Goal: Task Accomplishment & Management: Use online tool/utility

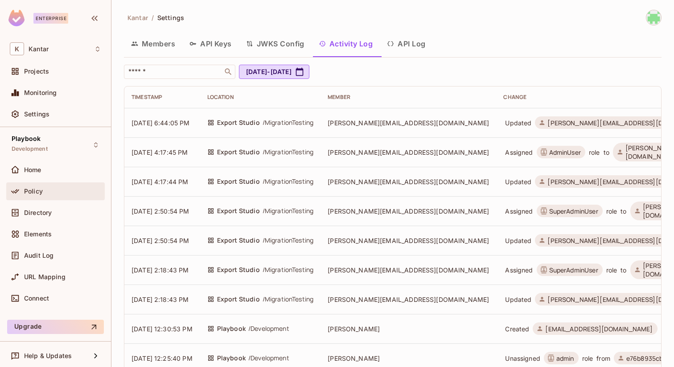
scroll to position [3, 0]
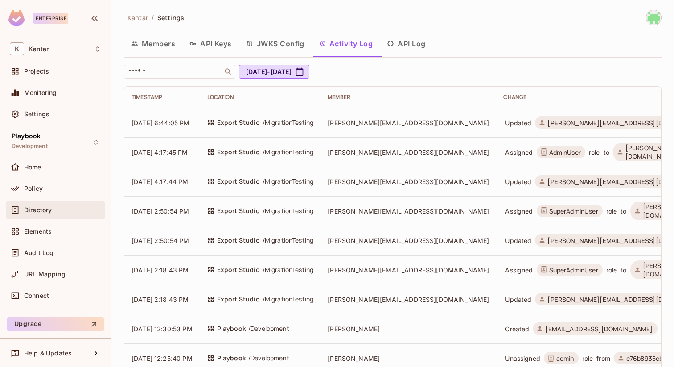
click at [54, 205] on div "Directory" at bounding box center [55, 210] width 91 height 11
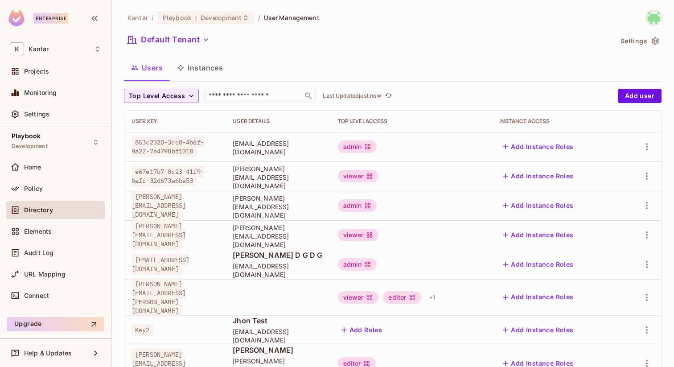
click at [208, 65] on button "Instances" at bounding box center [200, 68] width 60 height 22
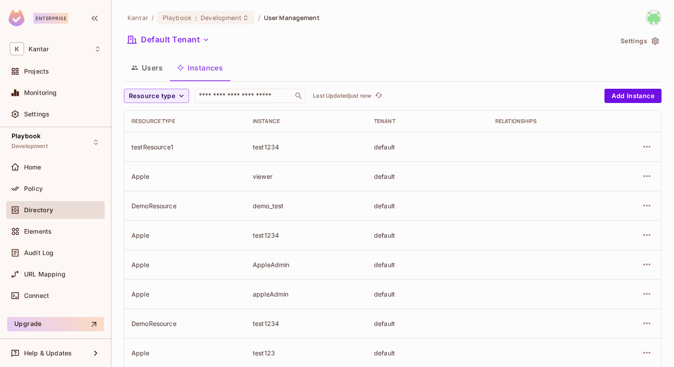
click at [160, 141] on td "testResource1" at bounding box center [184, 146] width 121 height 29
click at [163, 98] on span "Resource type" at bounding box center [152, 95] width 46 height 11
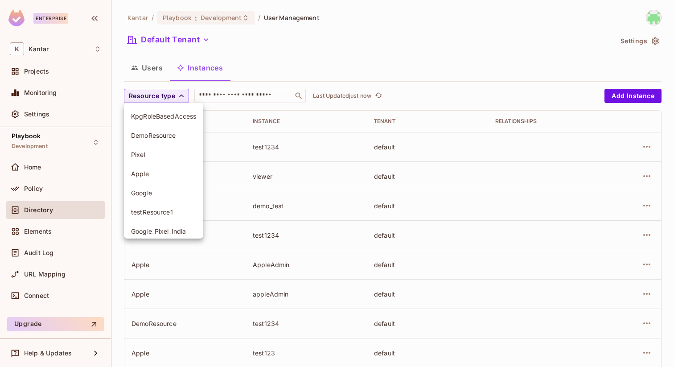
drag, startPoint x: 123, startPoint y: 66, endPoint x: 132, endPoint y: 66, distance: 9.4
click at [123, 66] on div at bounding box center [337, 183] width 674 height 367
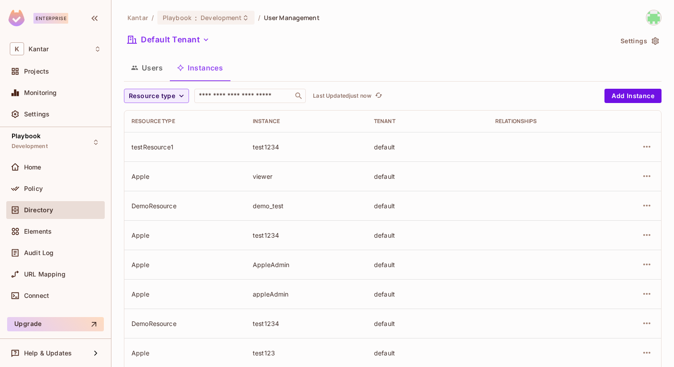
click at [132, 66] on div "KpgRoleBasedAccess DemoResource Pixel Apple Google testResource1 Google_Pixel_I…" at bounding box center [337, 89] width 674 height 178
click at [133, 66] on icon "button" at bounding box center [134, 68] width 7 height 4
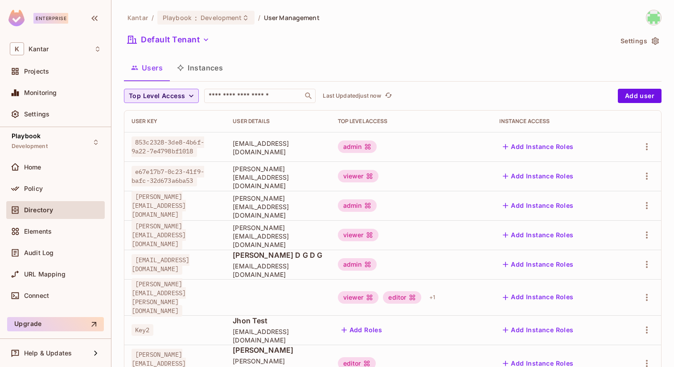
click at [165, 96] on span "Top Level Access" at bounding box center [157, 95] width 56 height 11
click at [585, 83] on div at bounding box center [337, 183] width 674 height 367
click at [653, 43] on icon "button" at bounding box center [654, 41] width 7 height 8
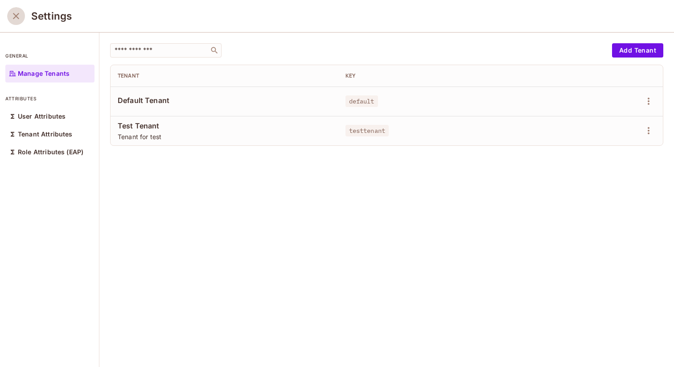
click at [17, 18] on icon "close" at bounding box center [16, 16] width 11 height 11
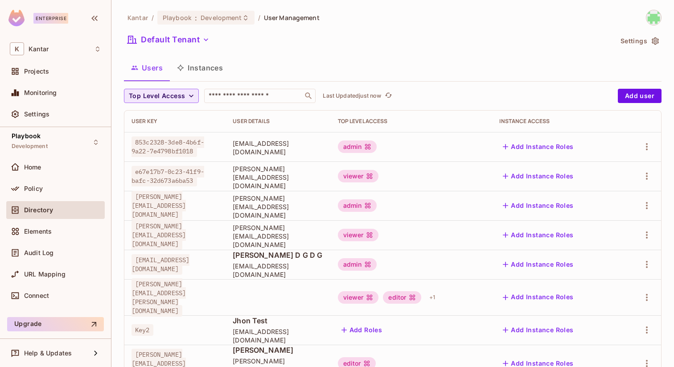
click at [159, 90] on span "Top Level Access" at bounding box center [157, 95] width 56 height 11
click at [409, 81] on div at bounding box center [337, 183] width 674 height 367
click at [50, 213] on span "Directory" at bounding box center [38, 209] width 29 height 7
click at [196, 66] on button "Instances" at bounding box center [200, 68] width 60 height 22
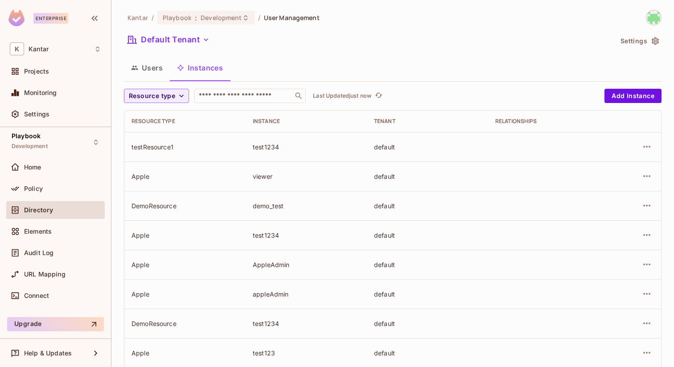
click at [163, 73] on button "Users" at bounding box center [147, 68] width 46 height 22
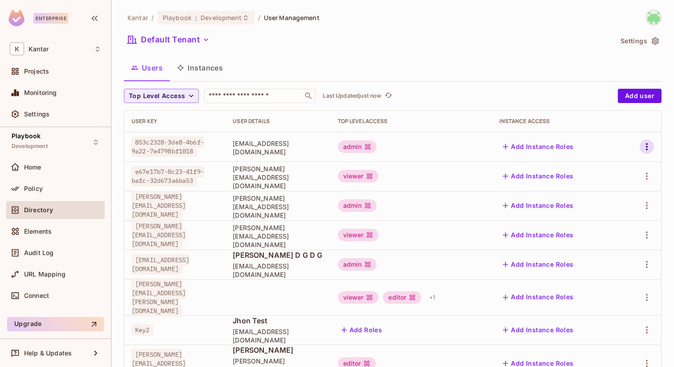
click at [647, 143] on icon "button" at bounding box center [646, 146] width 11 height 11
click at [647, 143] on div at bounding box center [337, 183] width 674 height 367
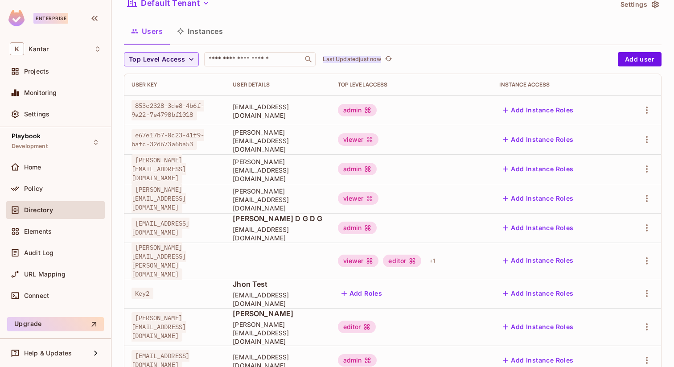
scroll to position [50, 0]
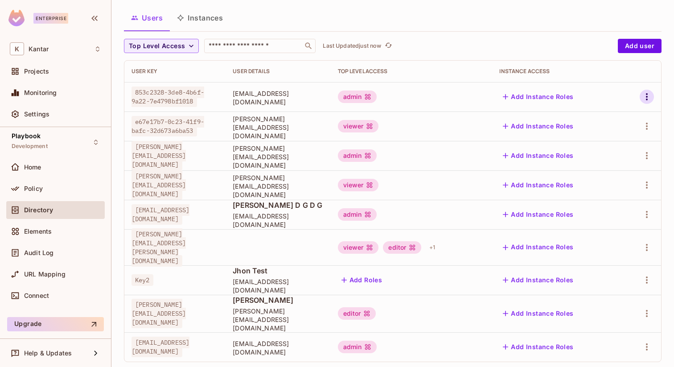
click at [649, 98] on icon "button" at bounding box center [646, 96] width 11 height 11
click at [641, 48] on div at bounding box center [337, 183] width 674 height 367
click at [641, 48] on div "Edit Edit Attributes Delete User" at bounding box center [337, 183] width 674 height 367
click at [641, 48] on button "Add user" at bounding box center [640, 46] width 44 height 14
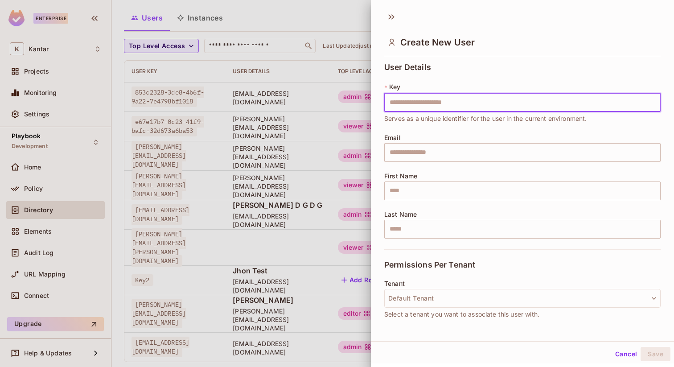
click at [346, 29] on div at bounding box center [337, 183] width 674 height 367
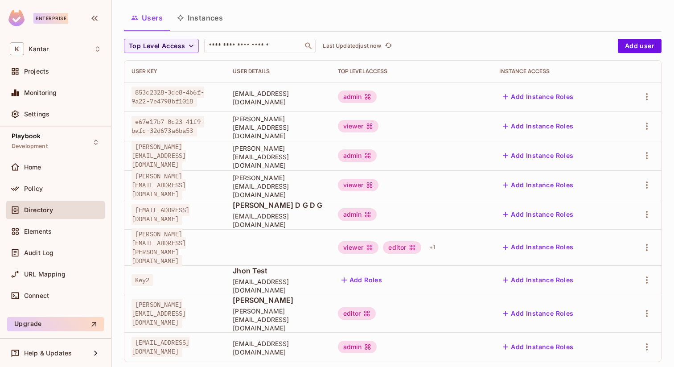
click at [184, 103] on div "853c2328-3de8-4b6f-9a22-7e4798bf1018" at bounding box center [174, 97] width 87 height 18
click at [307, 102] on td "[EMAIL_ADDRESS][DOMAIN_NAME]" at bounding box center [277, 96] width 105 height 29
click at [573, 92] on button "Add Instance Roles" at bounding box center [538, 97] width 78 height 14
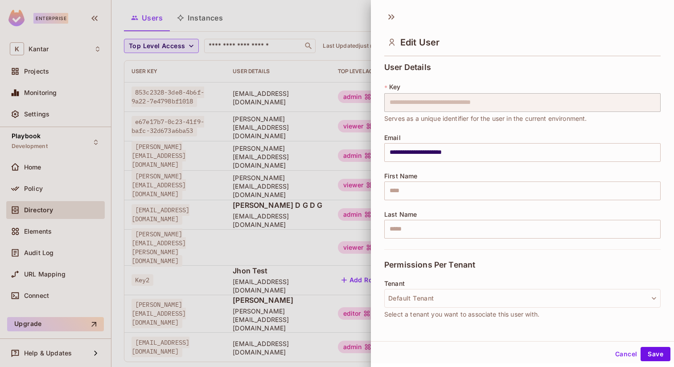
click at [330, 69] on div at bounding box center [337, 183] width 674 height 367
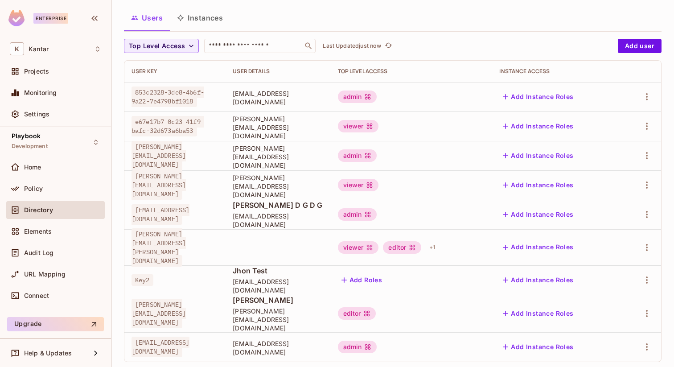
click at [208, 18] on button "Instances" at bounding box center [200, 18] width 60 height 22
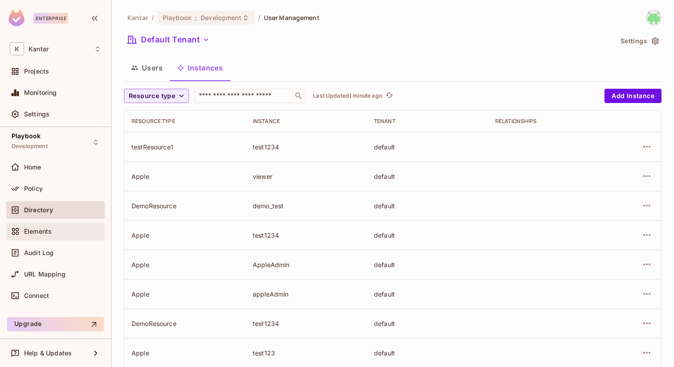
click at [37, 223] on div "Elements" at bounding box center [55, 231] width 98 height 18
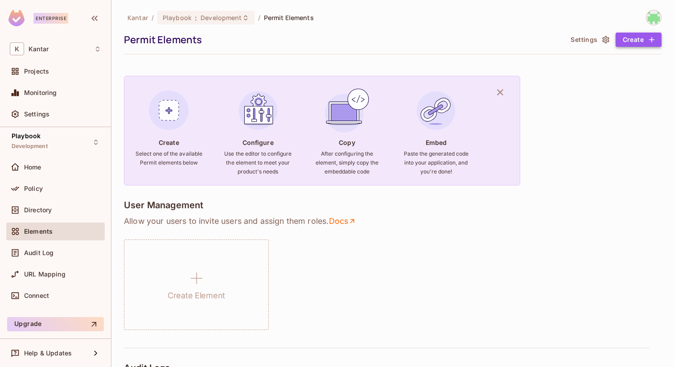
click at [640, 37] on button "Create" at bounding box center [638, 40] width 46 height 14
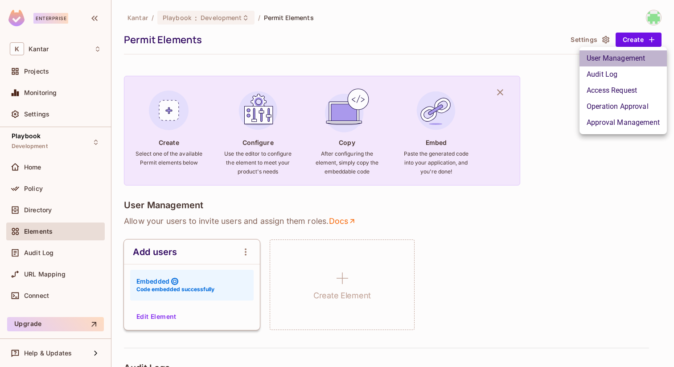
click at [601, 65] on li "User Management" at bounding box center [622, 58] width 87 height 16
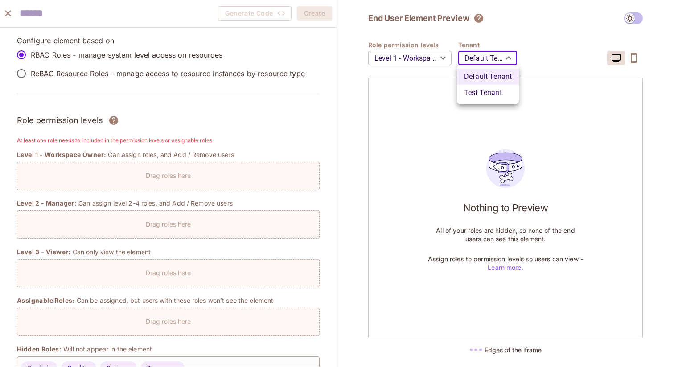
click at [479, 56] on body "Enterprise K Kantar Projects Monitoring Settings Playbook Development Home Poli…" at bounding box center [337, 183] width 674 height 367
click at [477, 90] on li "Test Tenant" at bounding box center [488, 93] width 62 height 16
type input "**********"
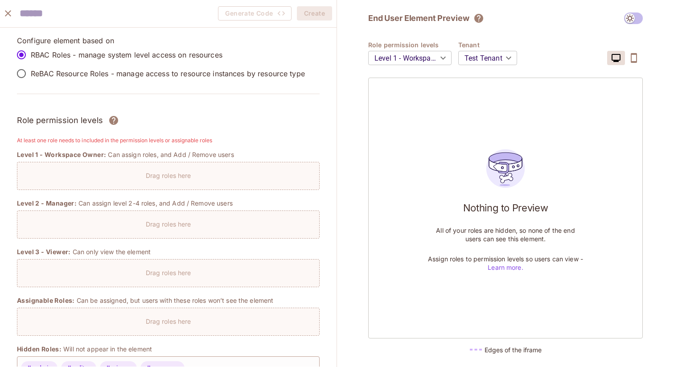
click at [173, 182] on div "Drag roles here" at bounding box center [168, 176] width 303 height 28
click at [81, 74] on p "ReBAC Resource Roles - manage access to resource instances by resource type" at bounding box center [168, 74] width 274 height 10
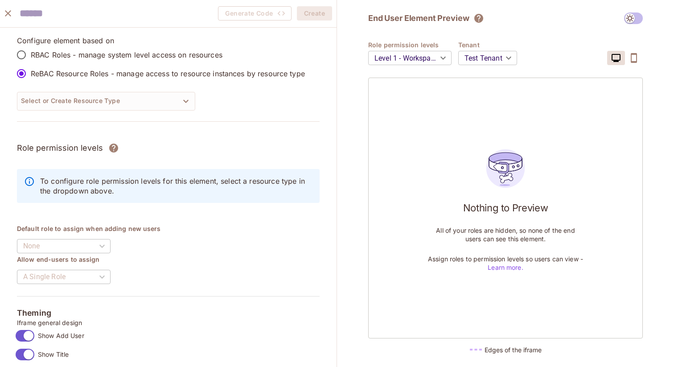
click at [8, 17] on icon "close" at bounding box center [8, 13] width 11 height 11
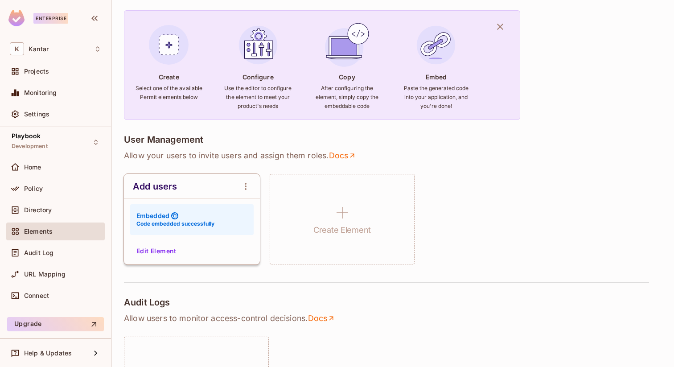
scroll to position [66, 0]
click at [247, 182] on icon "open Menu" at bounding box center [245, 185] width 11 height 11
click at [247, 182] on div at bounding box center [337, 183] width 674 height 367
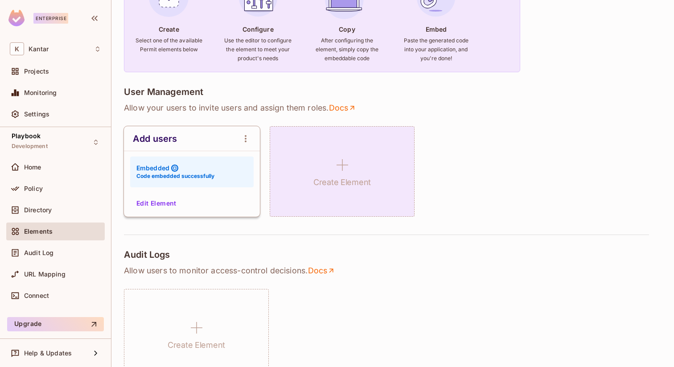
scroll to position [0, 0]
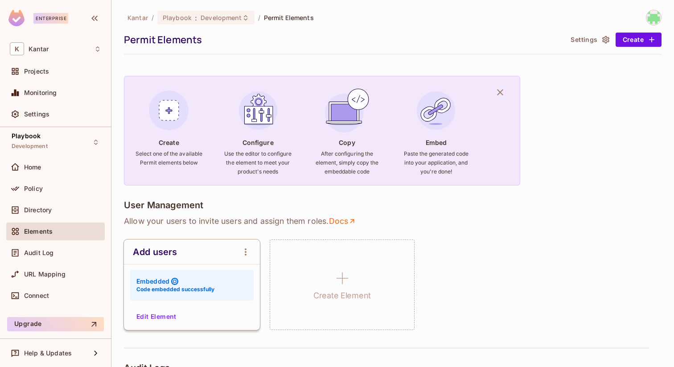
click at [631, 32] on div "Kantar / Playbook : Development / Permit Elements Permit Elements Settings Crea…" at bounding box center [392, 32] width 537 height 45
click at [630, 39] on button "Create" at bounding box center [638, 40] width 46 height 14
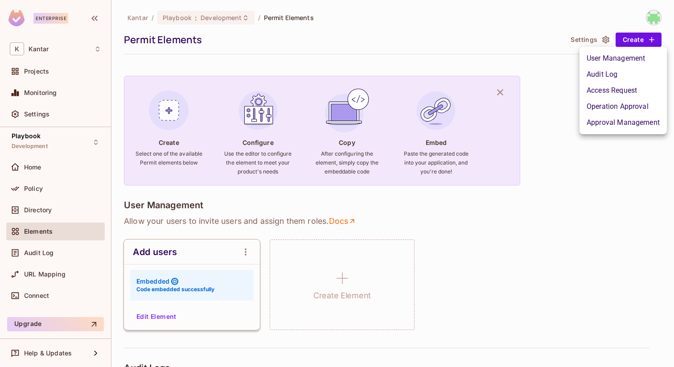
click at [595, 71] on li "Audit Log" at bounding box center [622, 74] width 87 height 16
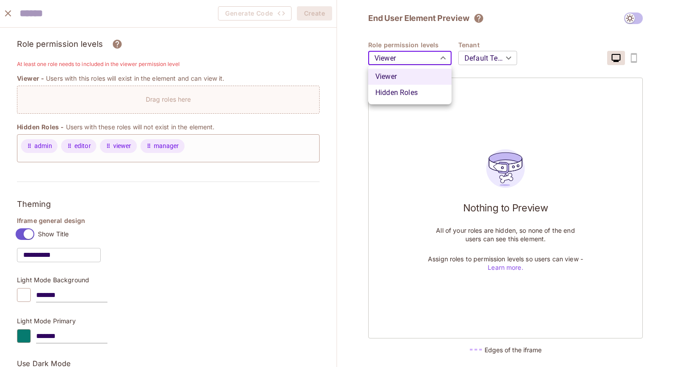
click at [398, 65] on body "Enterprise K Kantar Projects Monitoring Settings Playbook Development Home Poli…" at bounding box center [337, 183] width 674 height 367
click at [398, 65] on ul "Viewer Hidden Roles" at bounding box center [409, 84] width 83 height 39
click at [123, 100] on div at bounding box center [337, 183] width 674 height 367
click at [140, 100] on div "Drag roles here" at bounding box center [168, 96] width 302 height 13
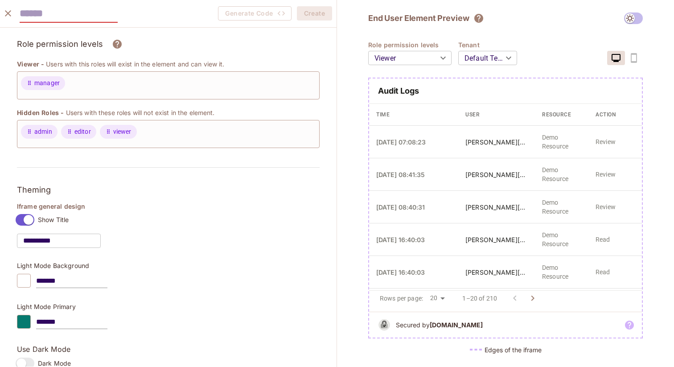
click at [37, 15] on input "text" at bounding box center [69, 13] width 98 height 18
type input "*****"
click at [182, 44] on div "Role permission levels" at bounding box center [168, 43] width 303 height 13
click at [10, 5] on button "close" at bounding box center [8, 13] width 18 height 18
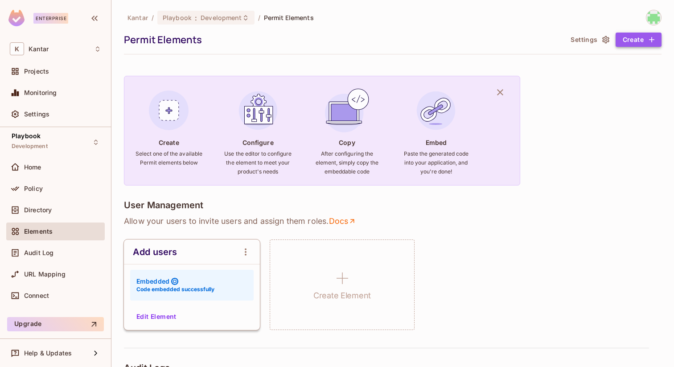
click at [637, 42] on button "Create" at bounding box center [638, 40] width 46 height 14
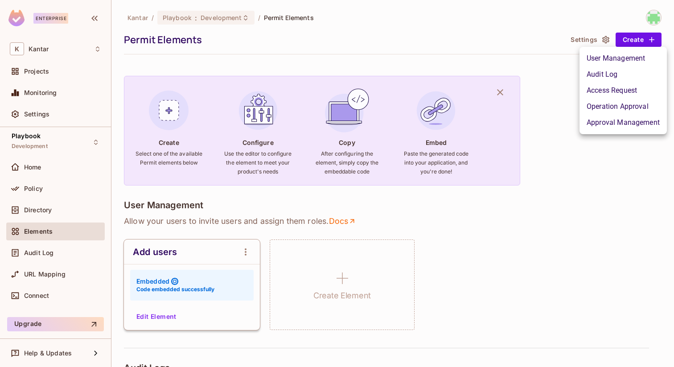
click at [49, 186] on div at bounding box center [337, 183] width 674 height 367
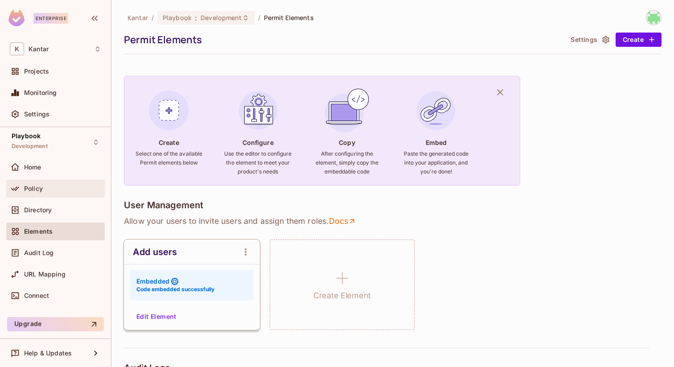
click at [39, 192] on div "Policy" at bounding box center [55, 188] width 91 height 11
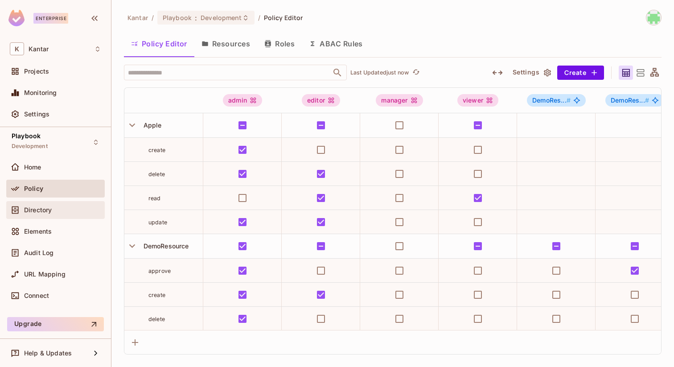
click at [23, 209] on div at bounding box center [17, 210] width 14 height 11
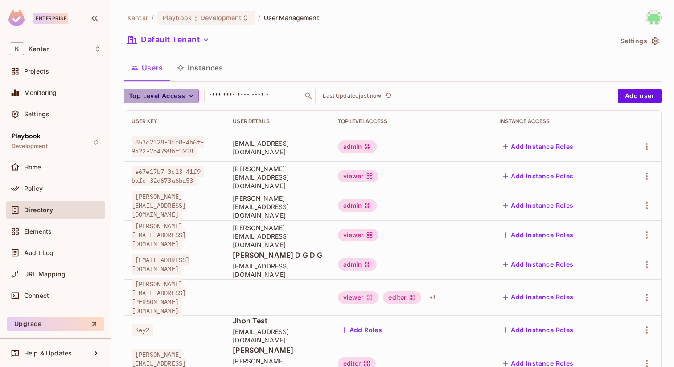
click at [191, 93] on icon "button" at bounding box center [191, 95] width 9 height 9
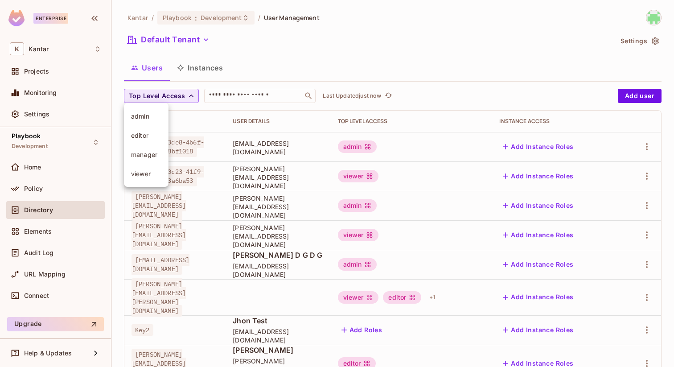
click at [420, 65] on div at bounding box center [337, 183] width 674 height 367
